Goal: Transaction & Acquisition: Purchase product/service

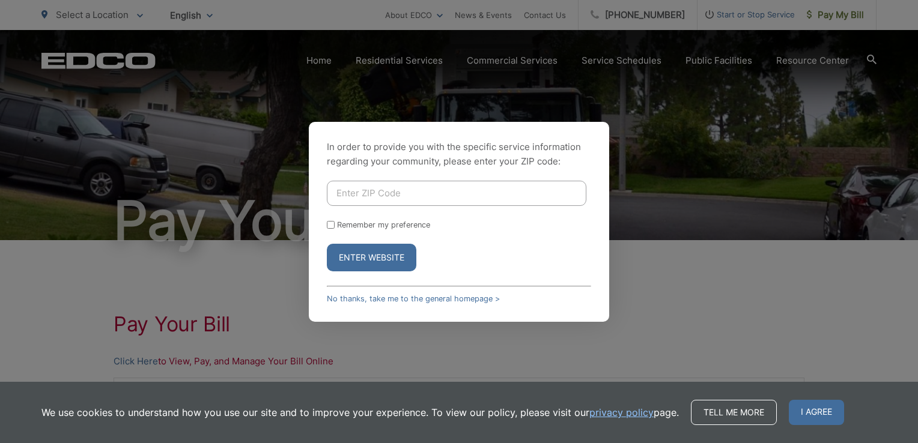
click at [431, 202] on input "Enter ZIP Code" at bounding box center [457, 193] width 260 height 25
type input "92064"
click at [332, 229] on input "Remember my preference" at bounding box center [331, 225] width 8 height 8
checkbox input "true"
click at [377, 257] on button "Enter Website" at bounding box center [372, 258] width 90 height 28
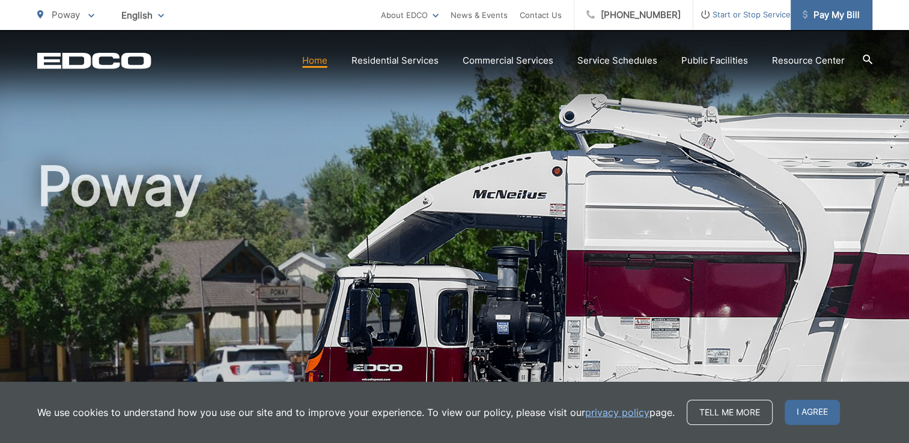
click at [833, 19] on span "Pay My Bill" at bounding box center [831, 15] width 57 height 14
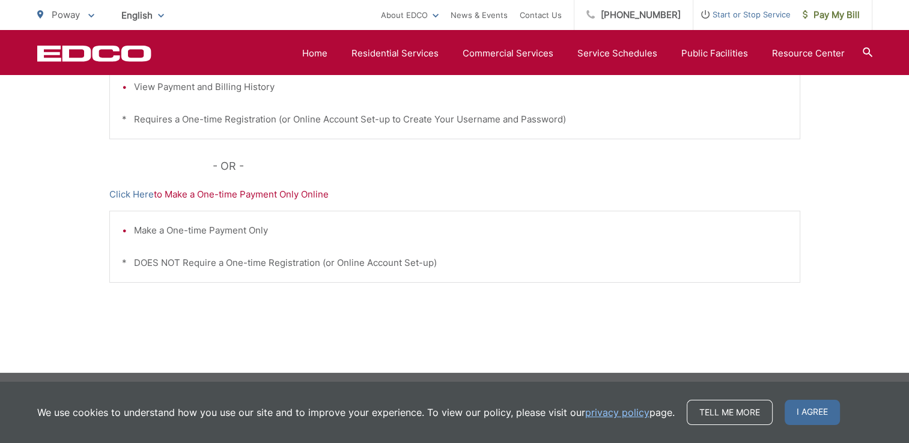
scroll to position [410, 0]
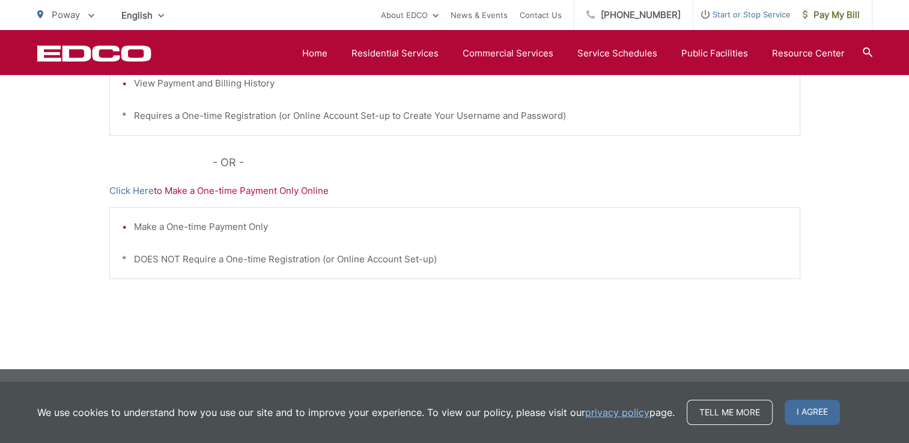
click at [245, 190] on p "Click Here to Make a One-time Payment Only Online" at bounding box center [454, 191] width 691 height 14
click at [141, 190] on link "Click Here" at bounding box center [131, 191] width 44 height 14
